Goal: Information Seeking & Learning: Understand process/instructions

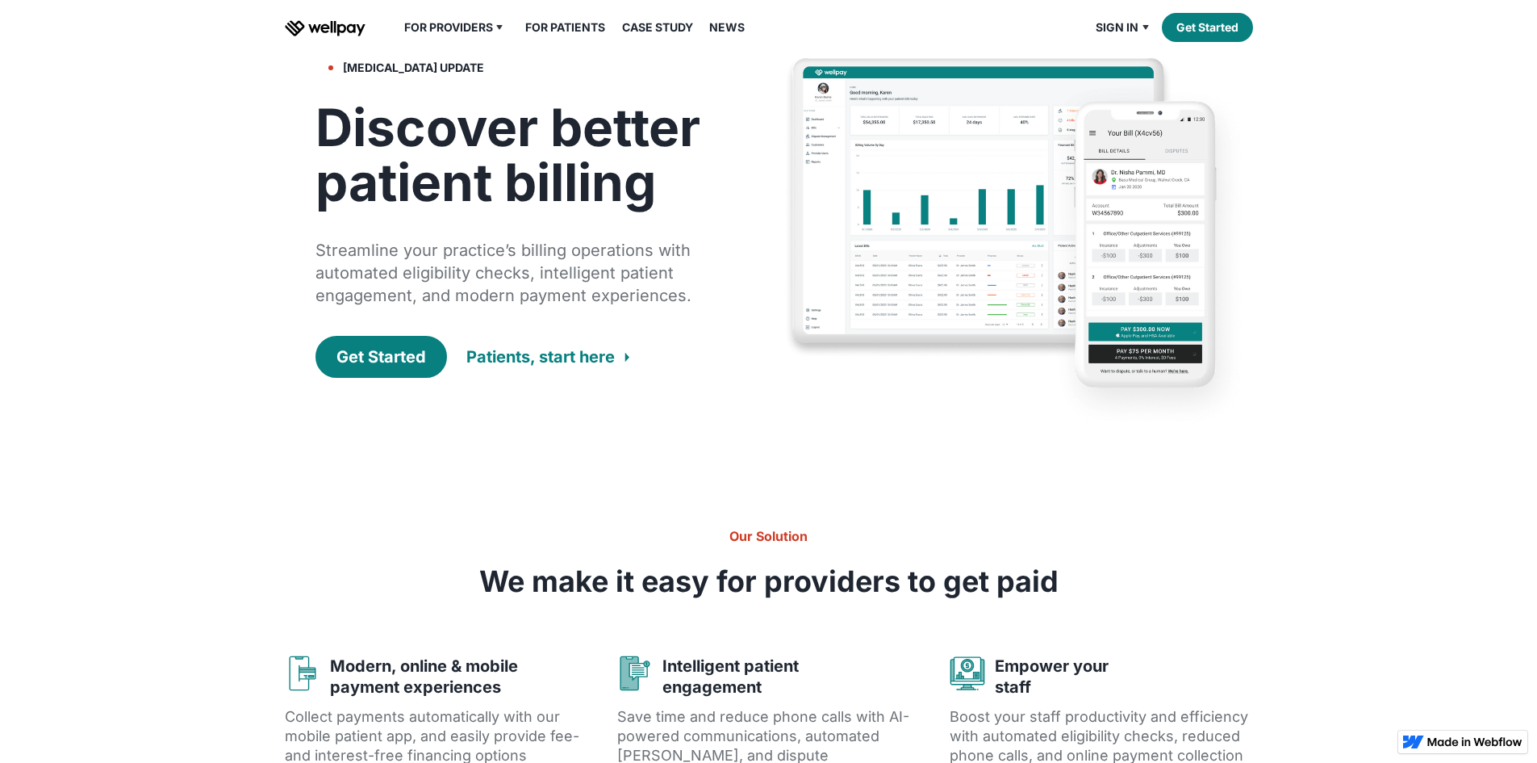
click at [670, 184] on h1 "Discover better patient billing" at bounding box center [520, 155] width 408 height 110
click at [427, 73] on link "Overview" at bounding box center [463, 58] width 96 height 29
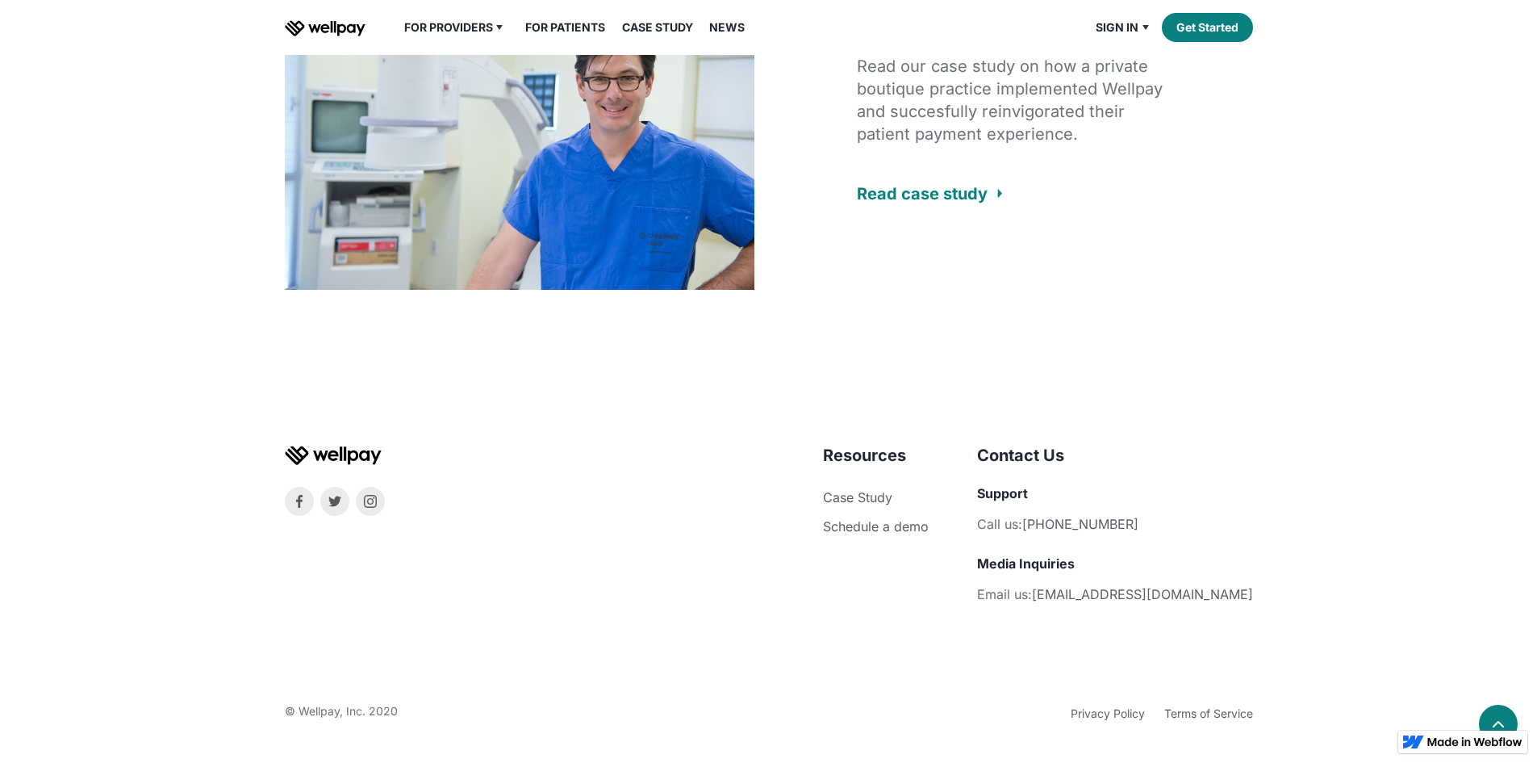
scroll to position [3544, 0]
click at [1364, 316] on div "Peer Reviewed and Rated Word of mouth is great, but success stories are even be…" at bounding box center [768, 14] width 1537 height 706
click at [1197, 717] on link "Terms of Service" at bounding box center [1208, 713] width 89 height 14
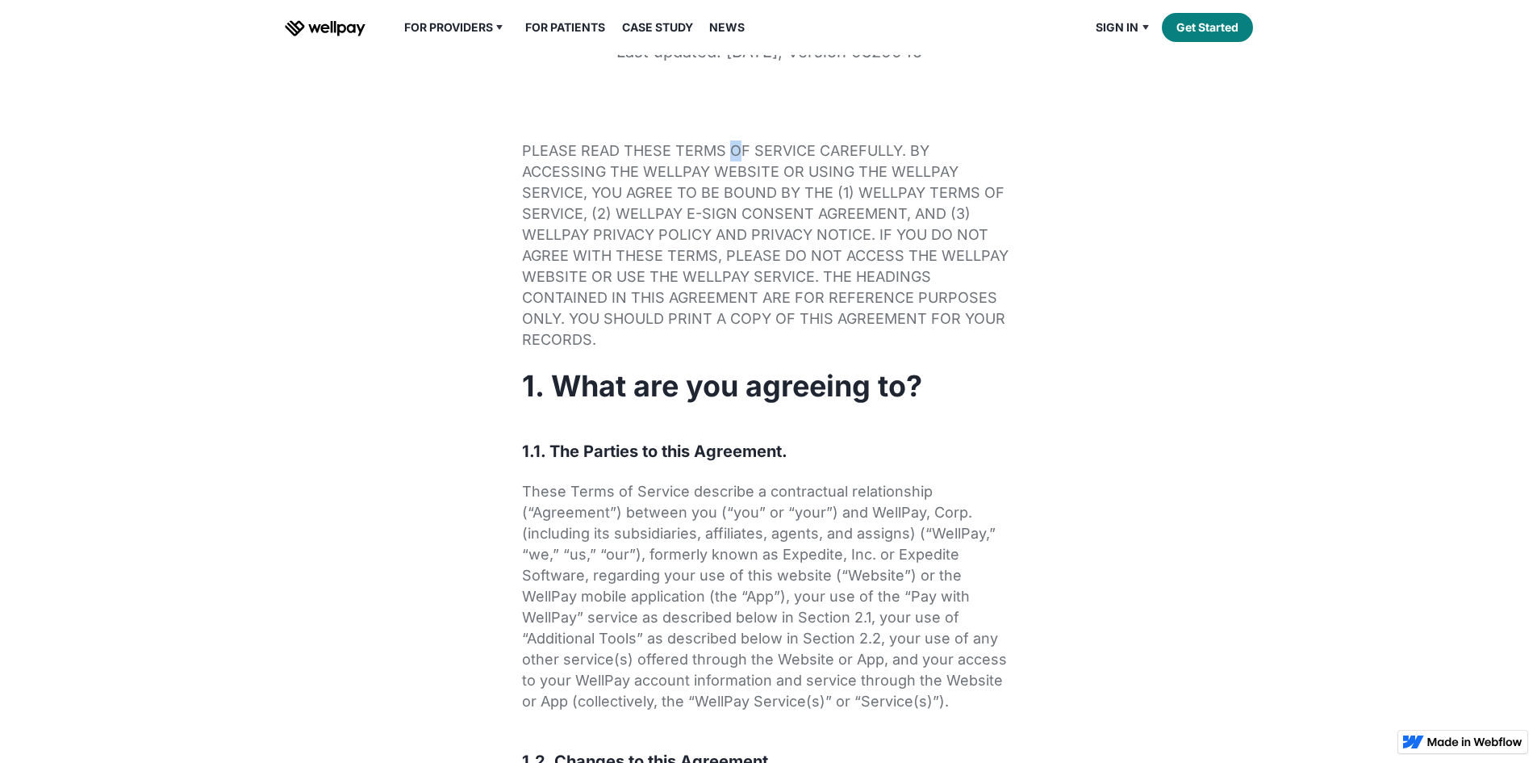
drag, startPoint x: 732, startPoint y: 225, endPoint x: 825, endPoint y: 261, distance: 100.1
click at [839, 267] on p "PLEASE READ THESE TERMS OF SERVICE CAREFULLY. BY ACCESSING THE WELLPAY WEBSITE …" at bounding box center [769, 245] width 494 height 210
